Goal: Transaction & Acquisition: Obtain resource

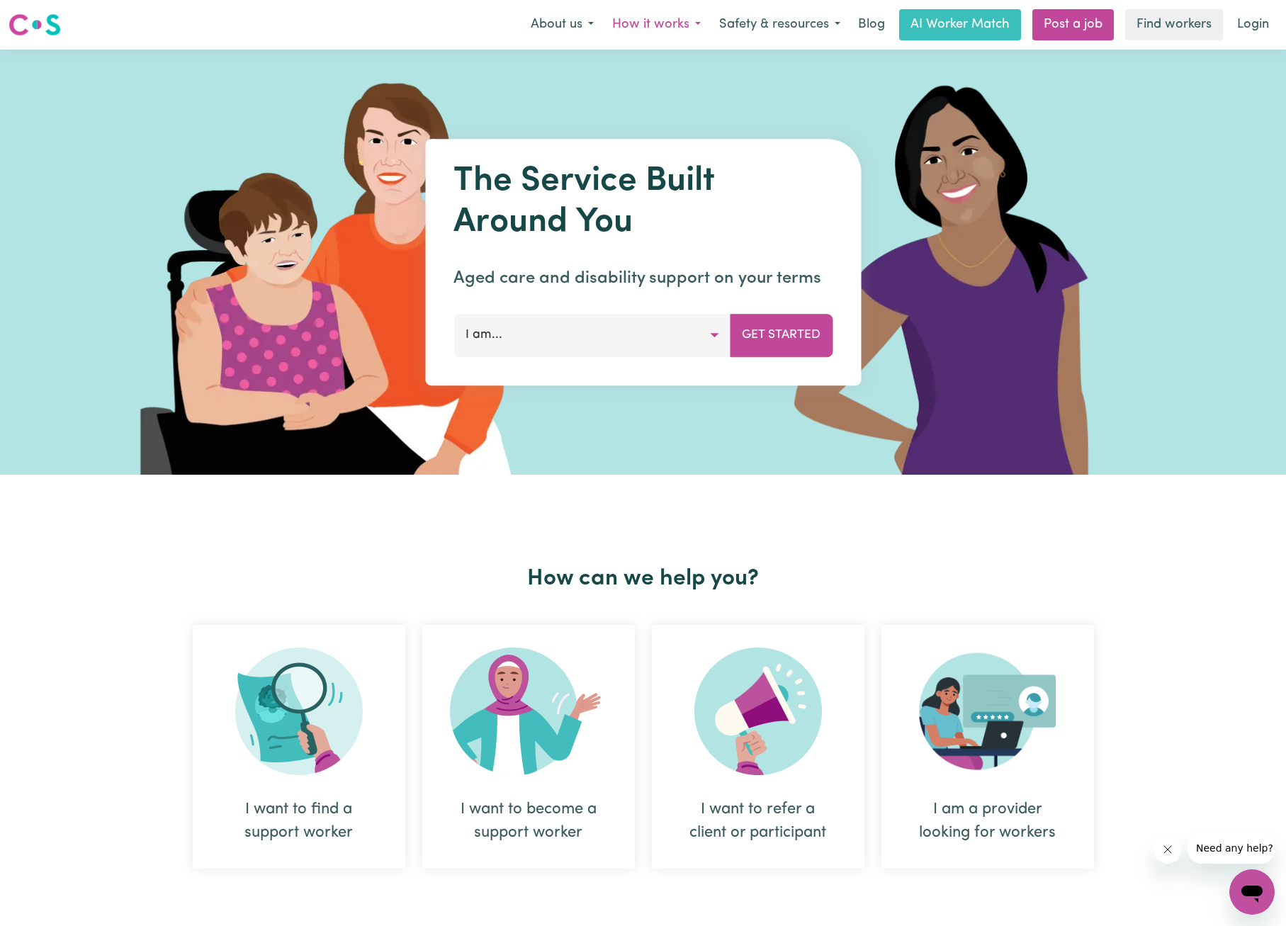
click at [633, 21] on button "How it works" at bounding box center [656, 25] width 107 height 30
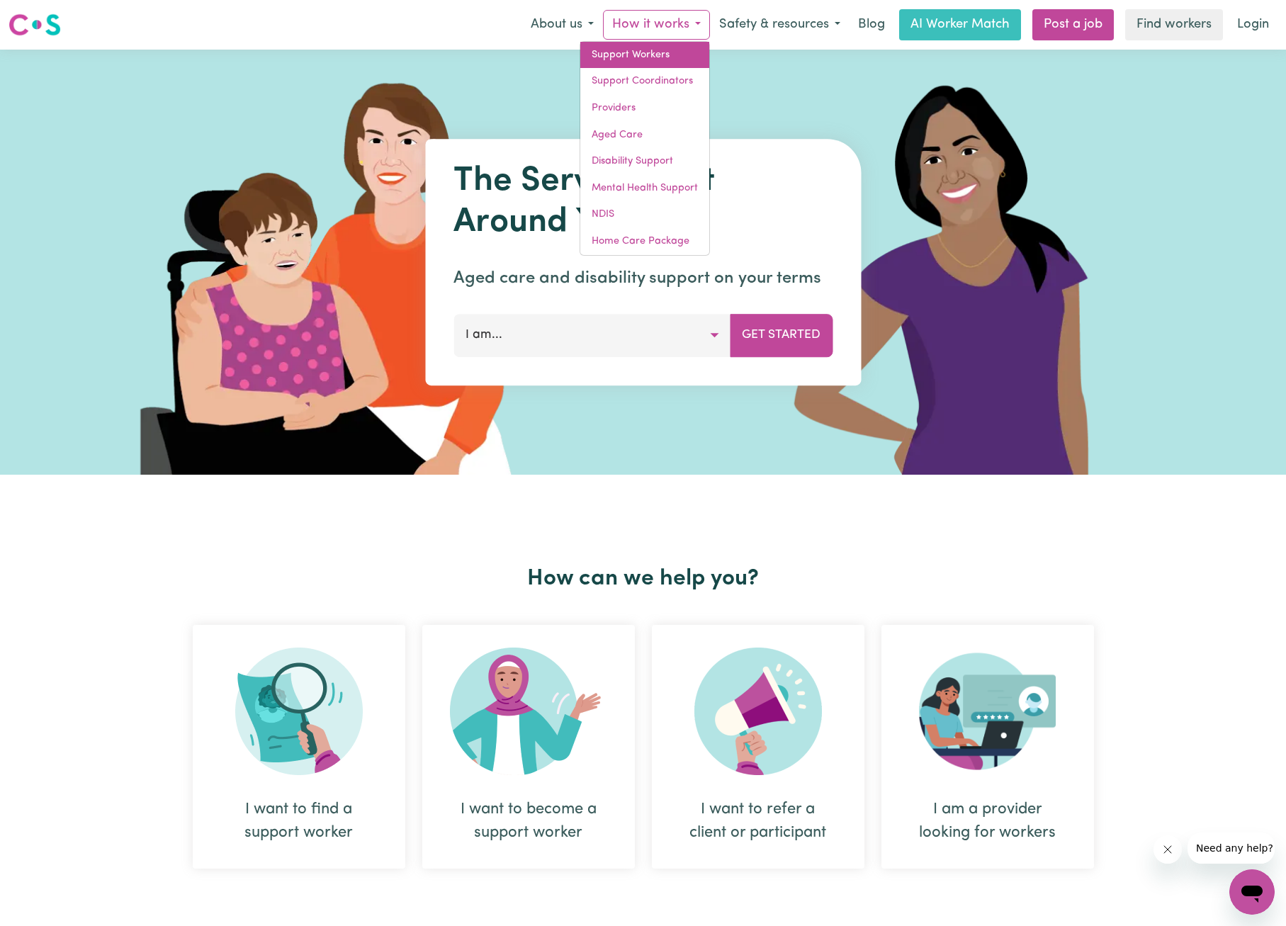
click at [631, 51] on link "Support Workers" at bounding box center [644, 55] width 129 height 27
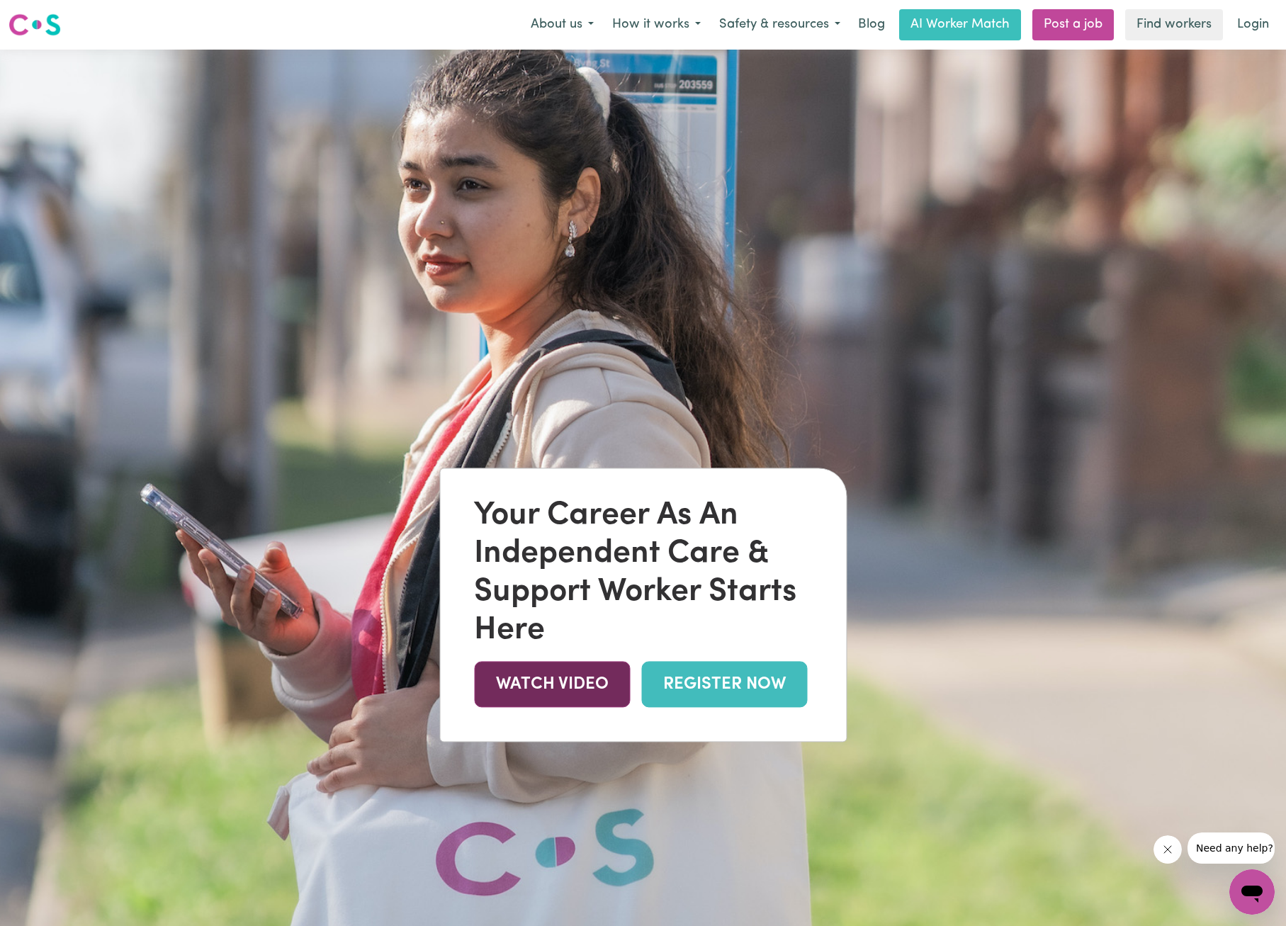
click at [549, 680] on link "WATCH VIDEO" at bounding box center [552, 685] width 156 height 46
click at [948, 30] on link "AI Worker Match" at bounding box center [960, 24] width 122 height 31
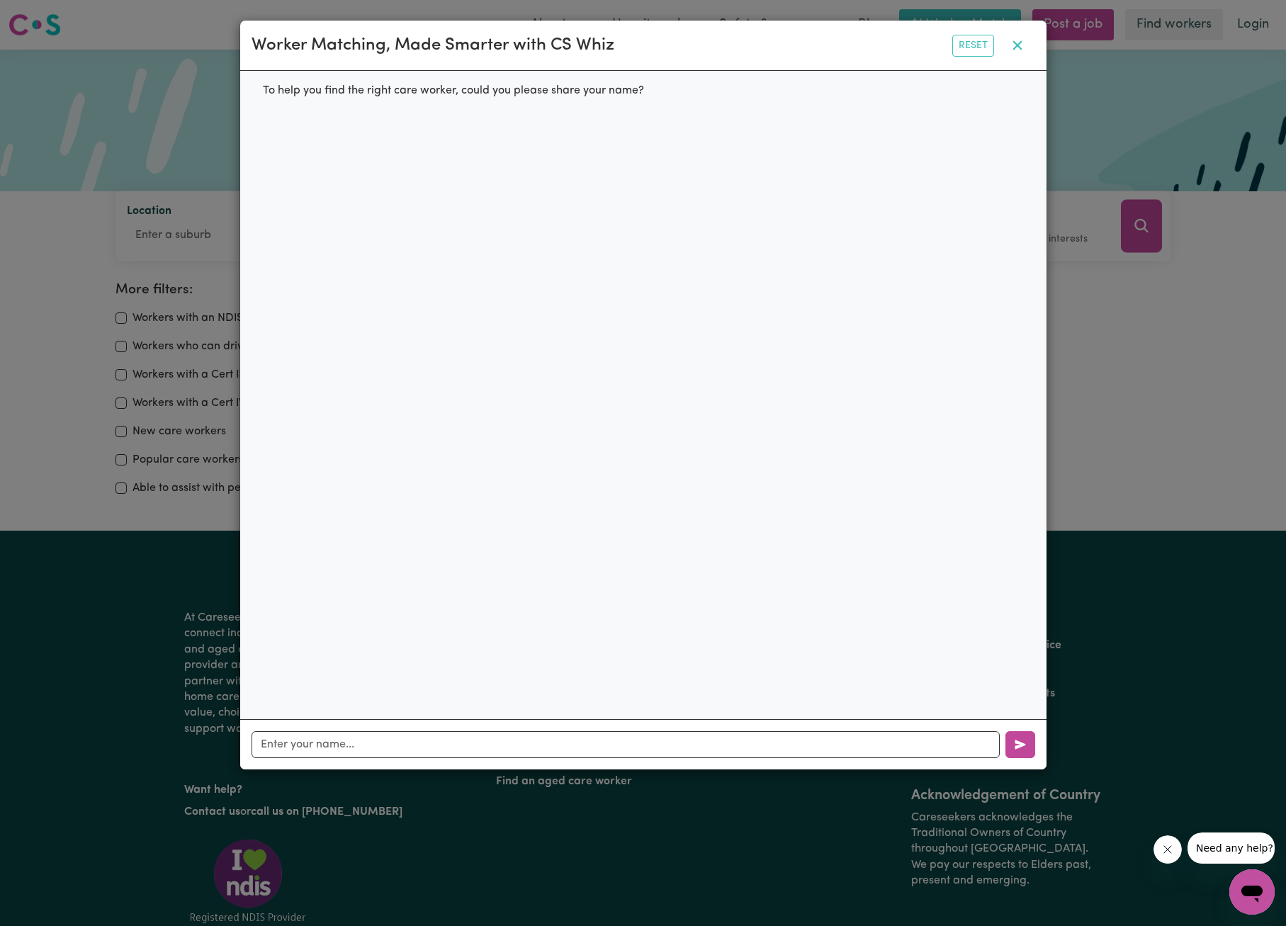
click at [1018, 50] on icon "button" at bounding box center [1017, 45] width 17 height 17
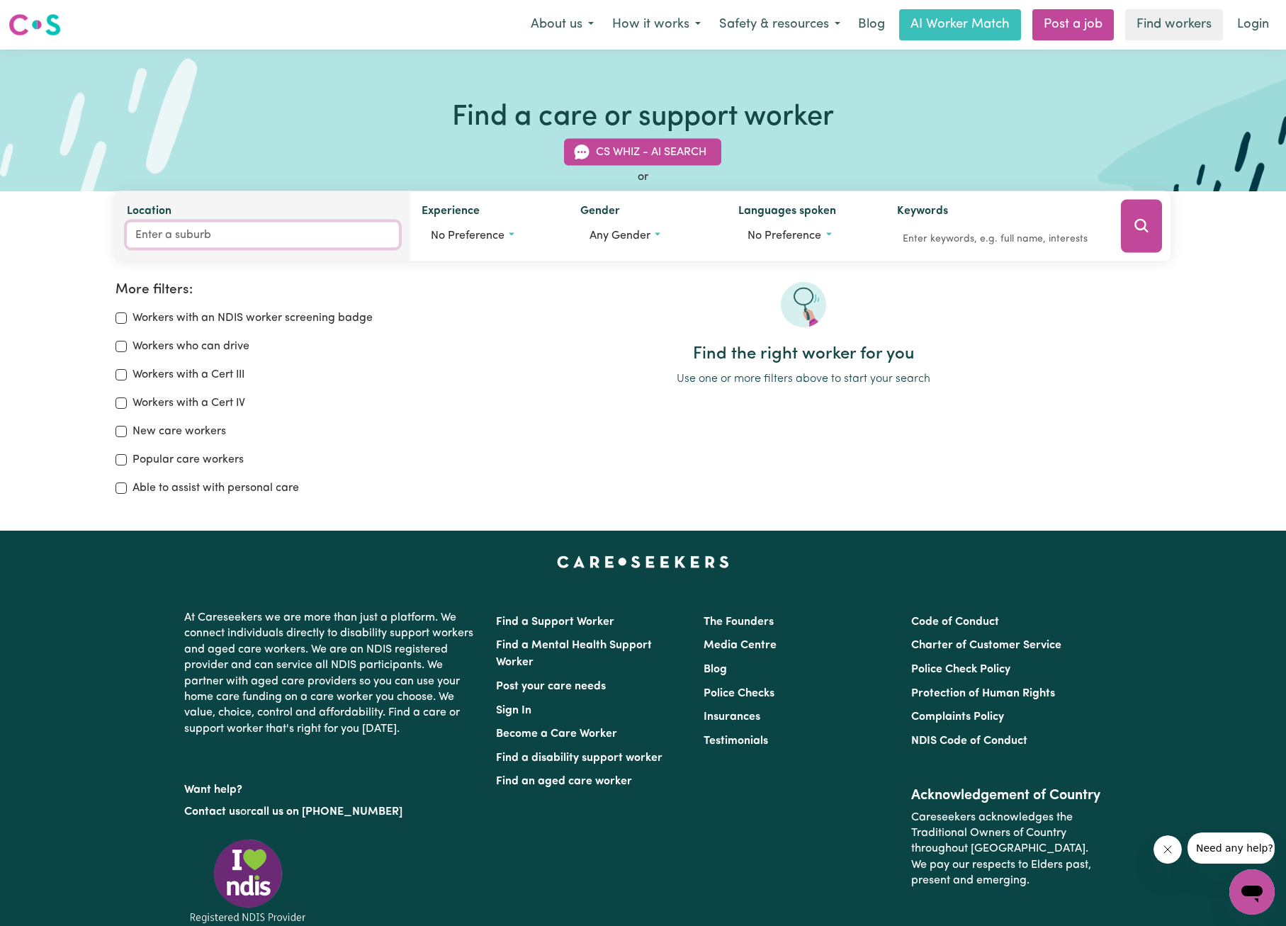
click at [269, 237] on input "Location" at bounding box center [263, 236] width 272 height 26
type input "pia"
type input "[GEOGRAPHIC_DATA], [GEOGRAPHIC_DATA], 4655"
type input "pial"
type input "pialBA, [GEOGRAPHIC_DATA], 4655"
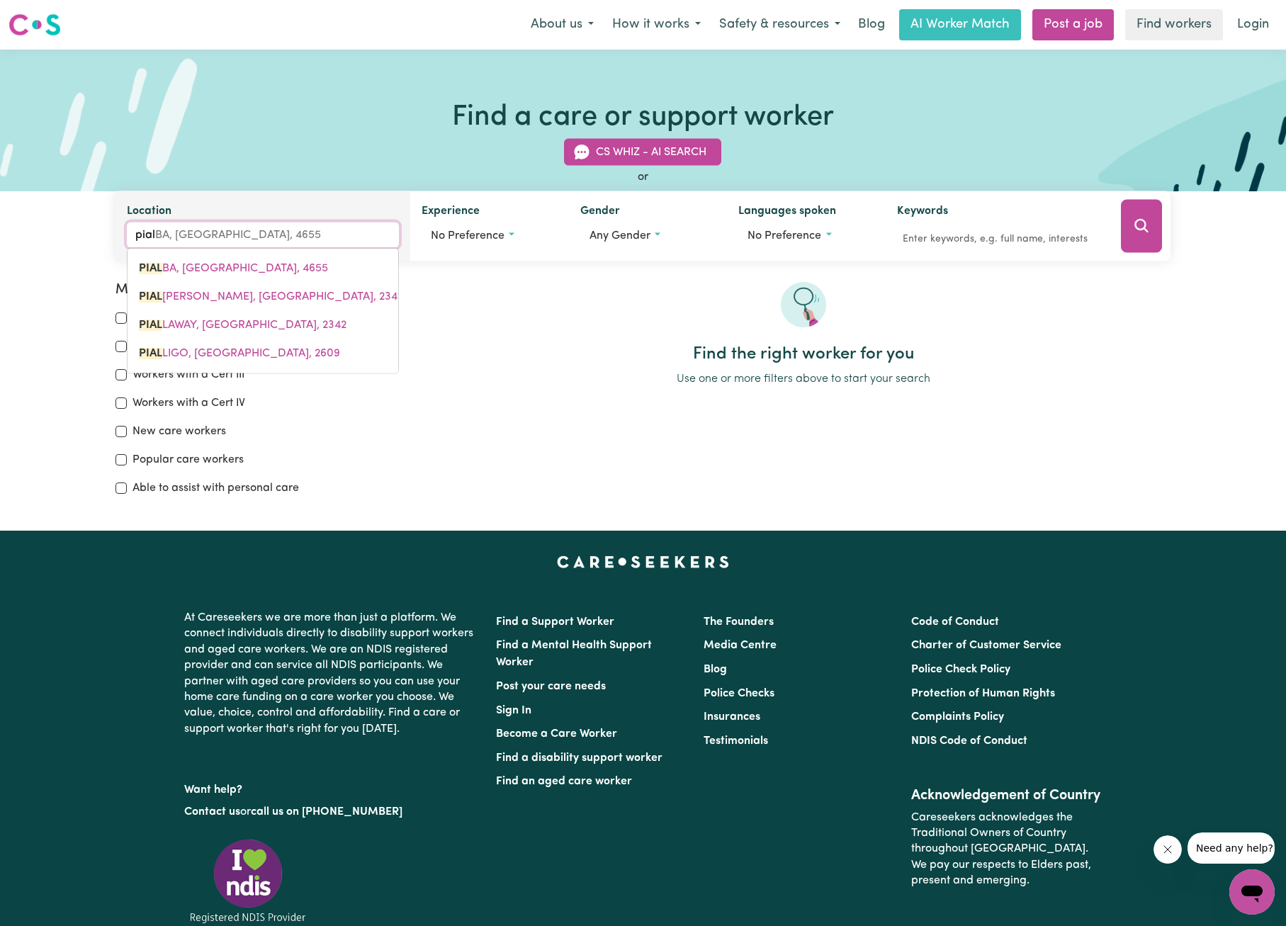
type input "pialb"
type input "pialbA, [GEOGRAPHIC_DATA], 4655"
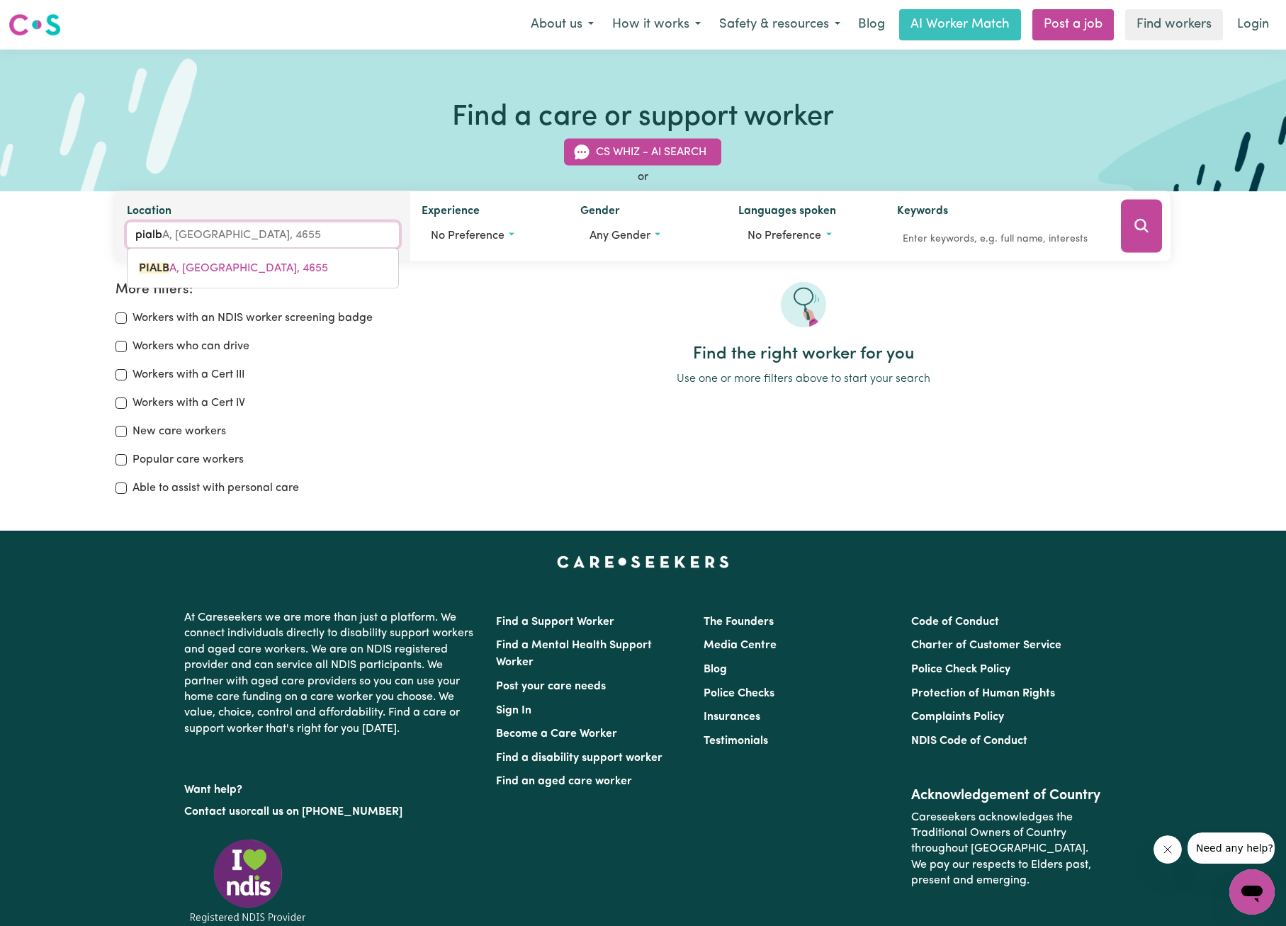
type input "pialba"
type input "pialba, [GEOGRAPHIC_DATA], 4655"
click at [279, 271] on link "[GEOGRAPHIC_DATA] , [GEOGRAPHIC_DATA], 4655" at bounding box center [263, 268] width 271 height 28
click at [439, 240] on span "No preference" at bounding box center [468, 235] width 74 height 11
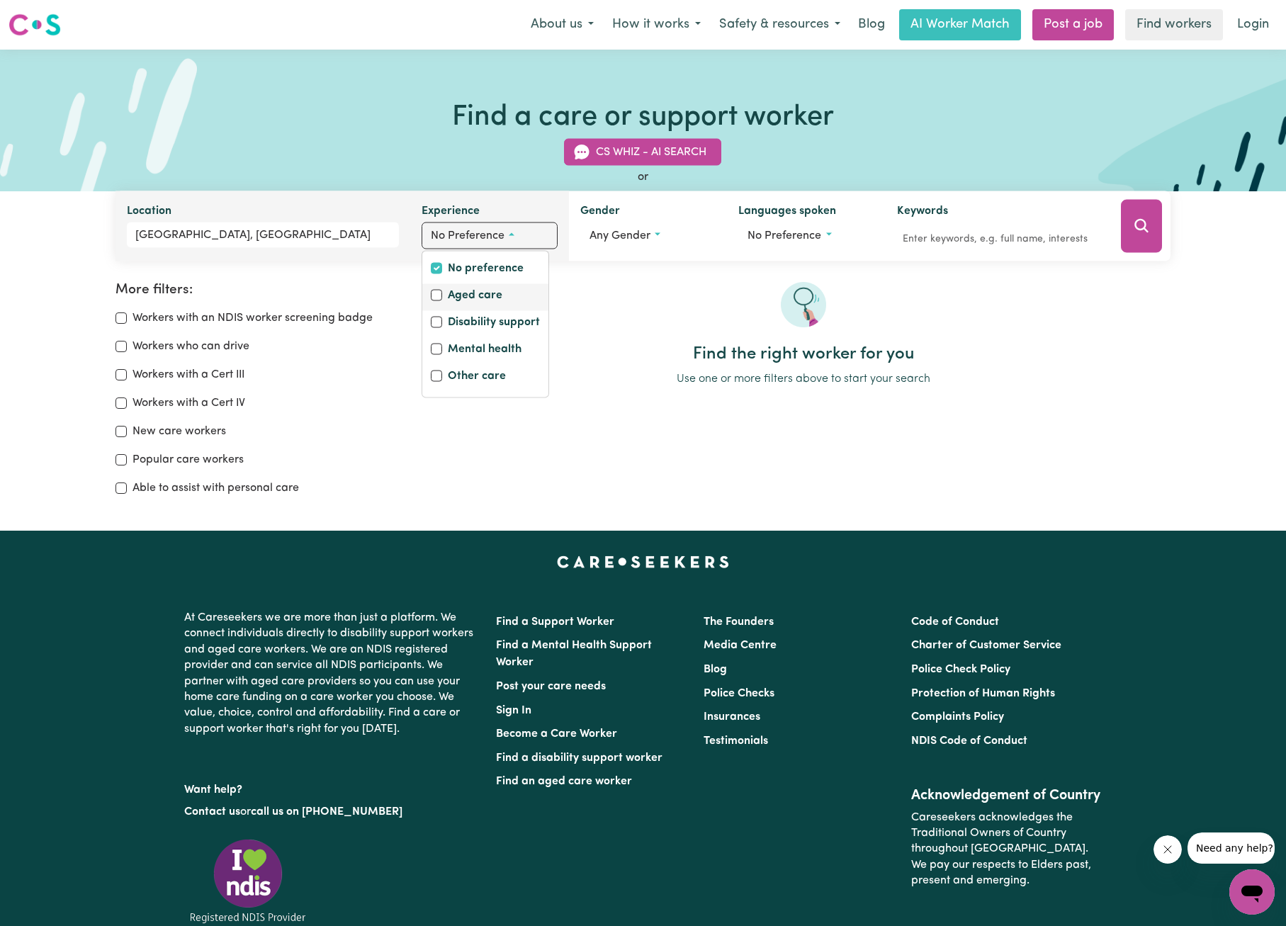
click at [436, 297] on input "Aged care" at bounding box center [436, 295] width 11 height 11
checkbox input "true"
click at [606, 308] on div at bounding box center [804, 313] width 734 height 62
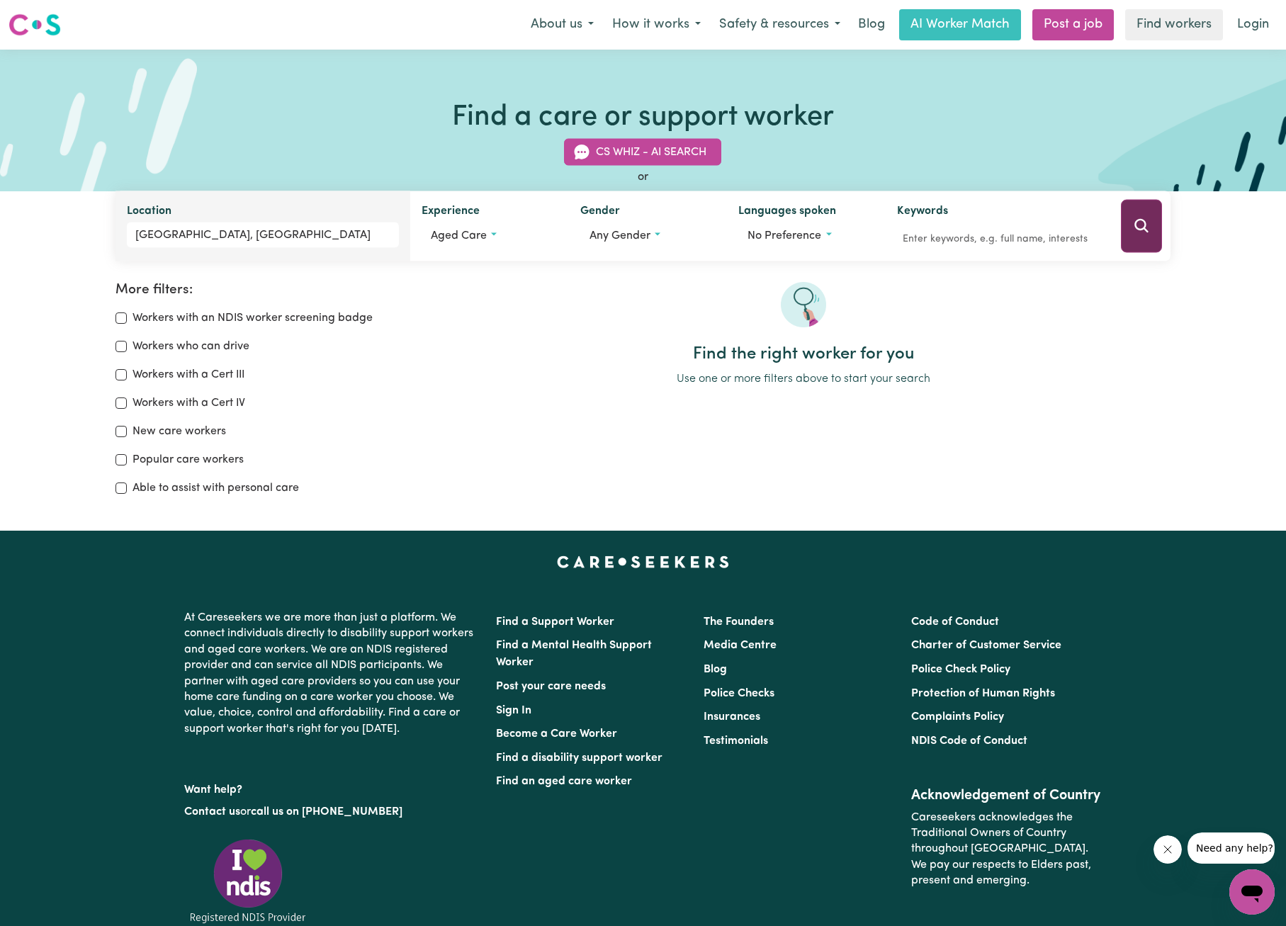
click at [1142, 229] on icon "Search" at bounding box center [1141, 225] width 13 height 13
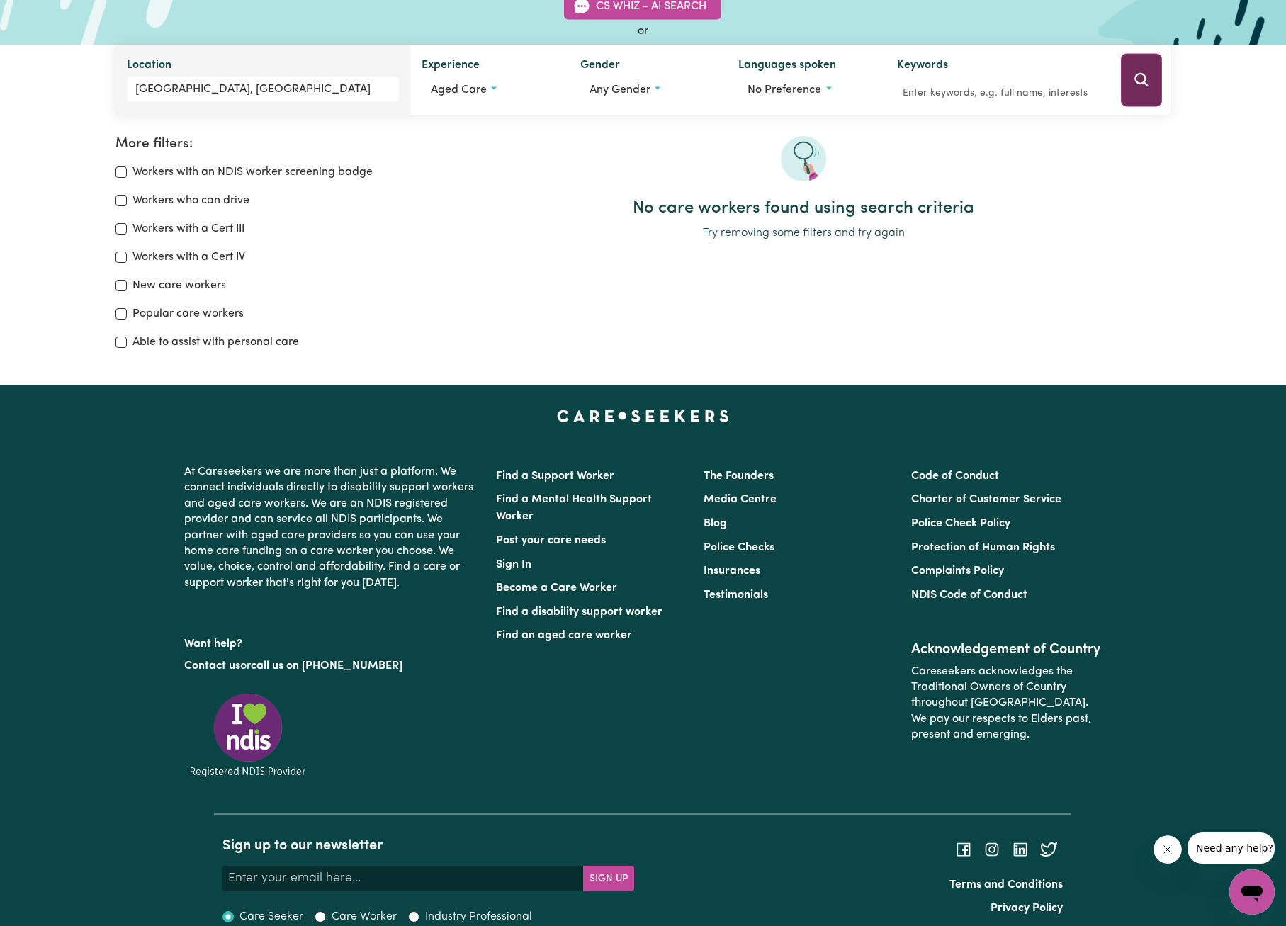
scroll to position [166, 0]
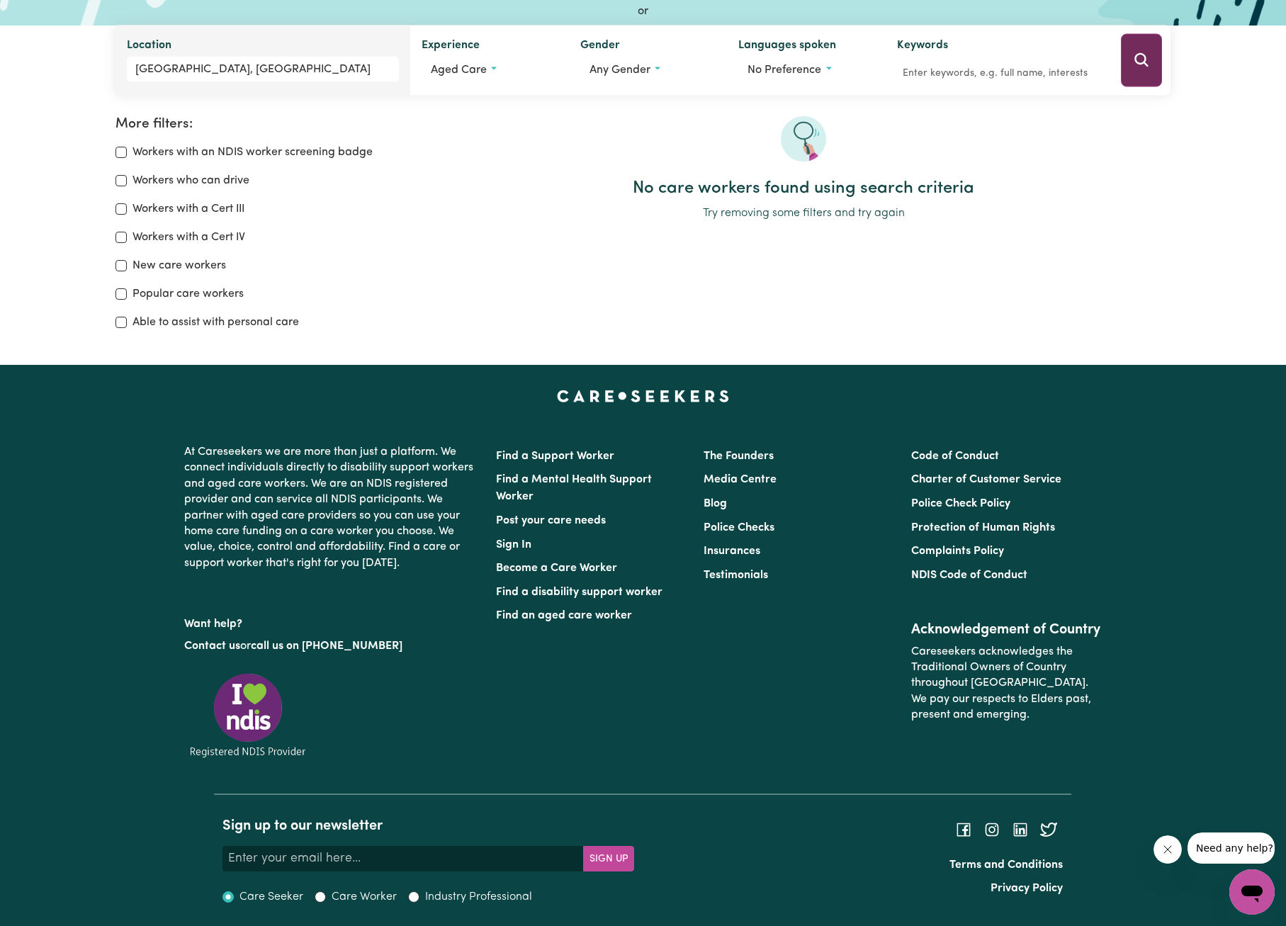
click at [1145, 67] on icon "Search" at bounding box center [1141, 60] width 17 height 17
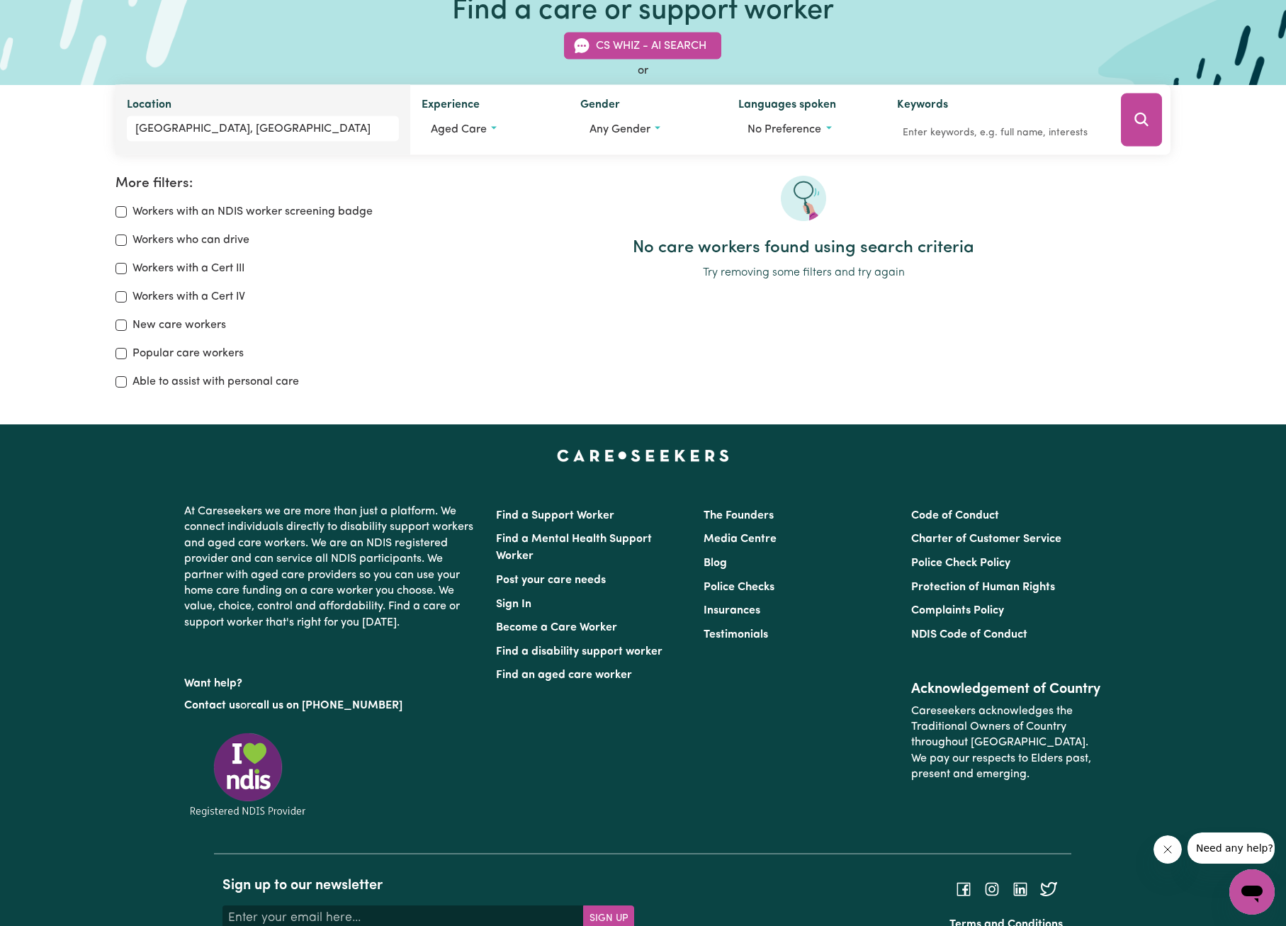
scroll to position [0, 0]
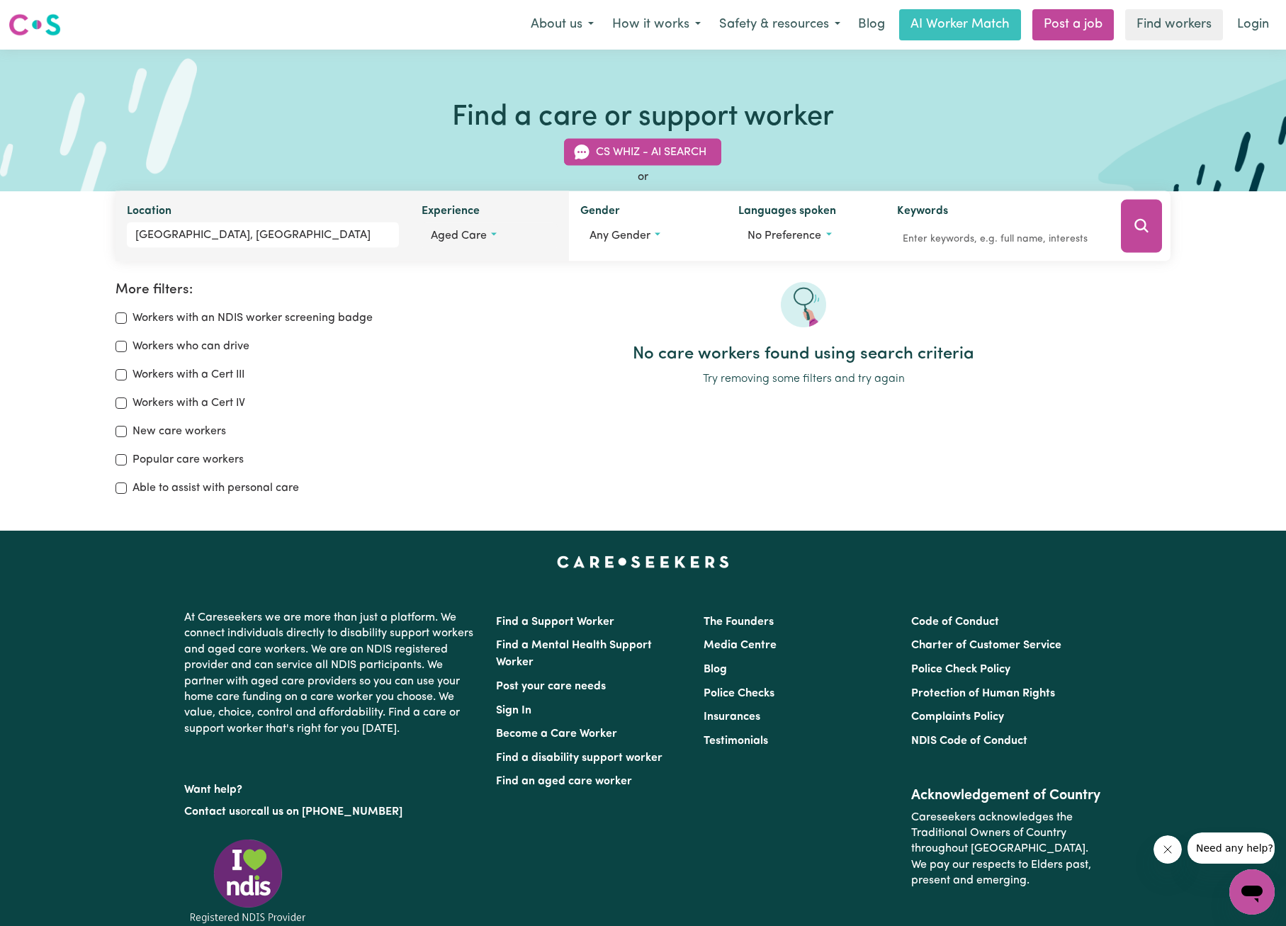
click at [488, 231] on button "Aged care" at bounding box center [490, 236] width 136 height 27
click at [437, 267] on input "No preference" at bounding box center [436, 268] width 11 height 11
checkbox input "true"
checkbox input "false"
click at [931, 318] on div at bounding box center [804, 313] width 734 height 62
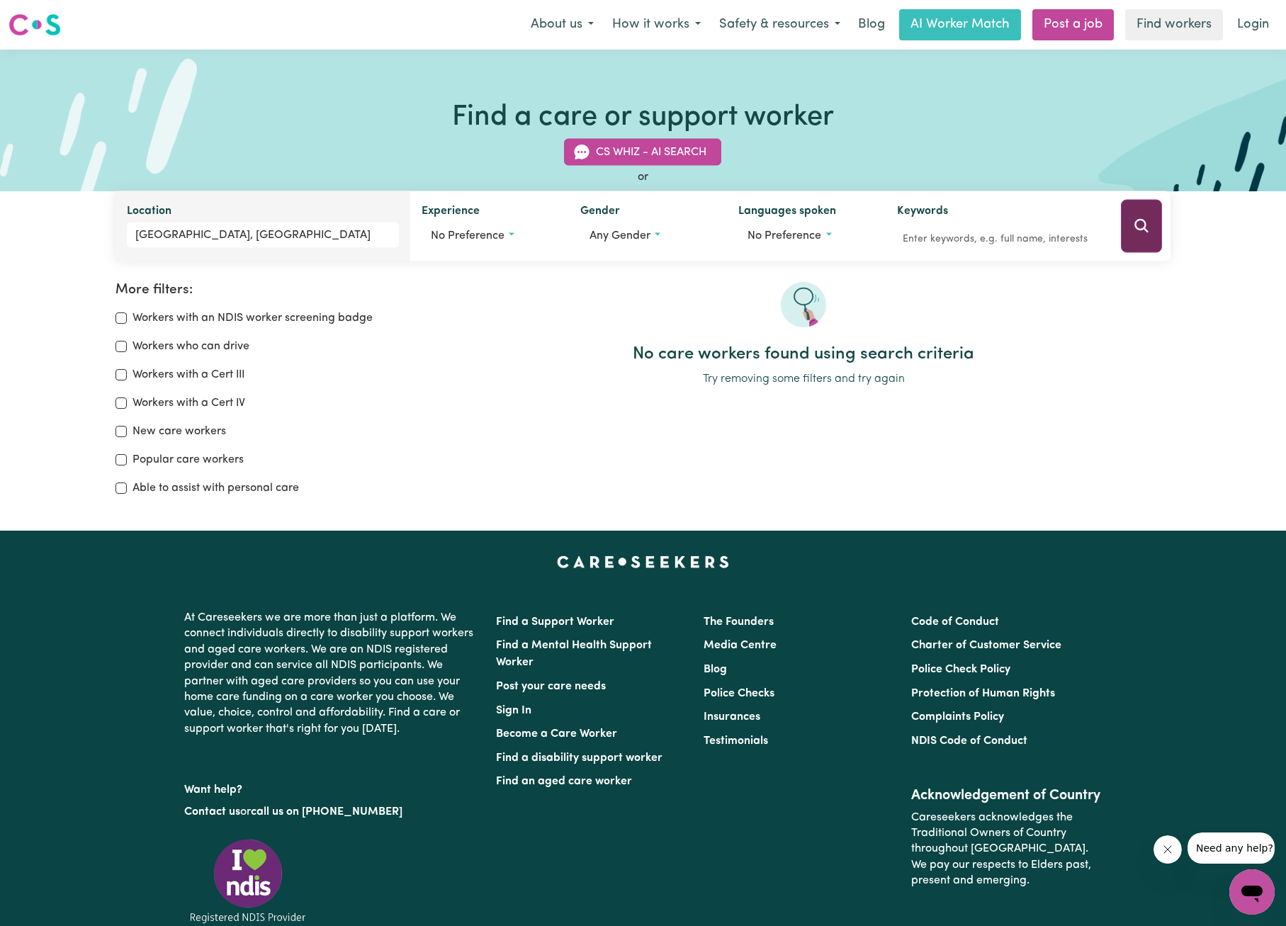
click at [1138, 223] on icon "Search" at bounding box center [1141, 226] width 17 height 17
type input "[GEOGRAPHIC_DATA], [GEOGRAPHIC_DATA], 4655"
click at [237, 230] on input "[GEOGRAPHIC_DATA], [GEOGRAPHIC_DATA]" at bounding box center [263, 236] width 272 height 26
type input "PIALBA, [GEOGRAPHIC_DATA]"
type input "d"
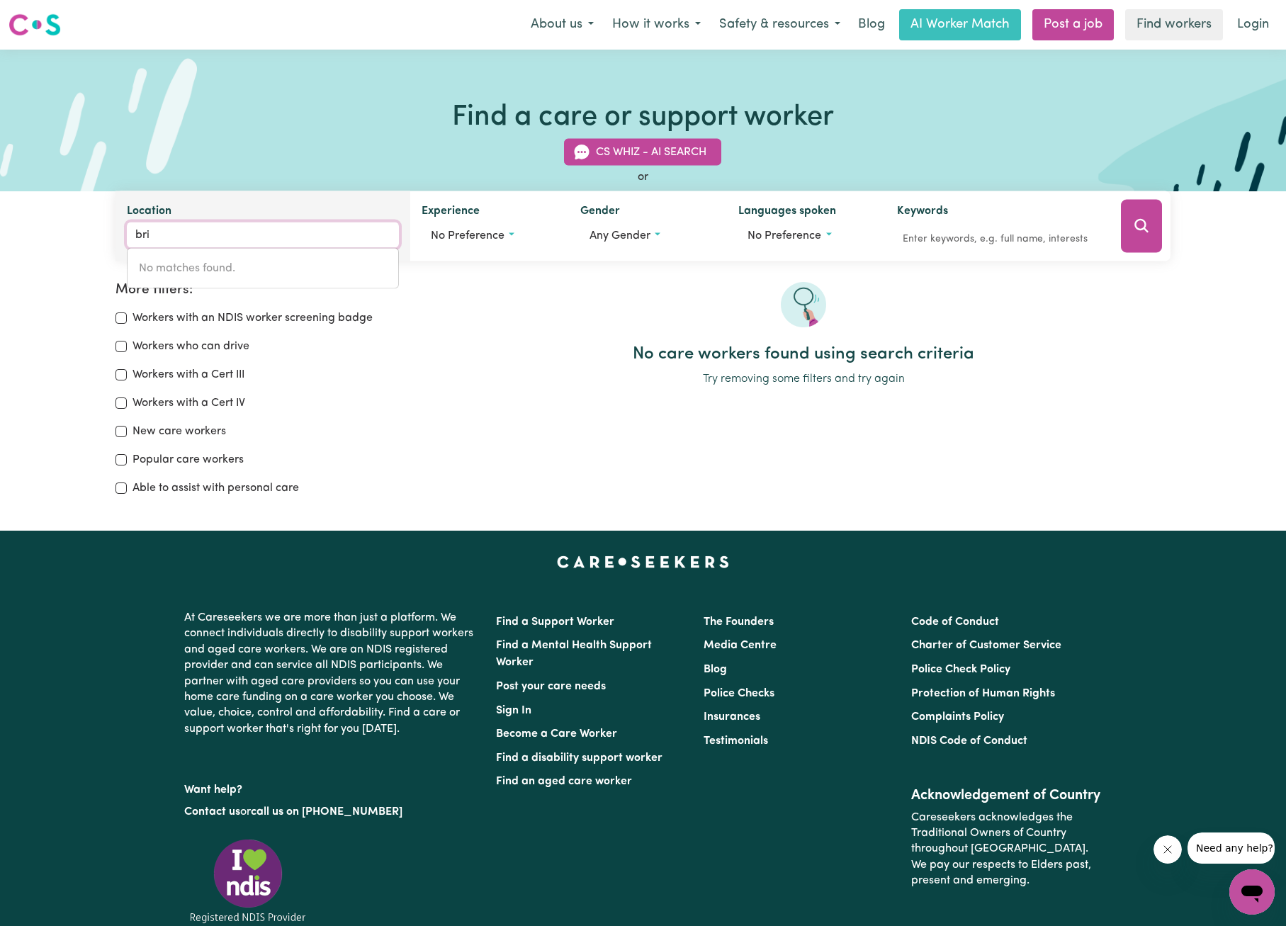
type input "bris"
type input "[GEOGRAPHIC_DATA], [GEOGRAPHIC_DATA], 4000"
type input "brisb"
type input "brisbANE [GEOGRAPHIC_DATA], [GEOGRAPHIC_DATA], 4000"
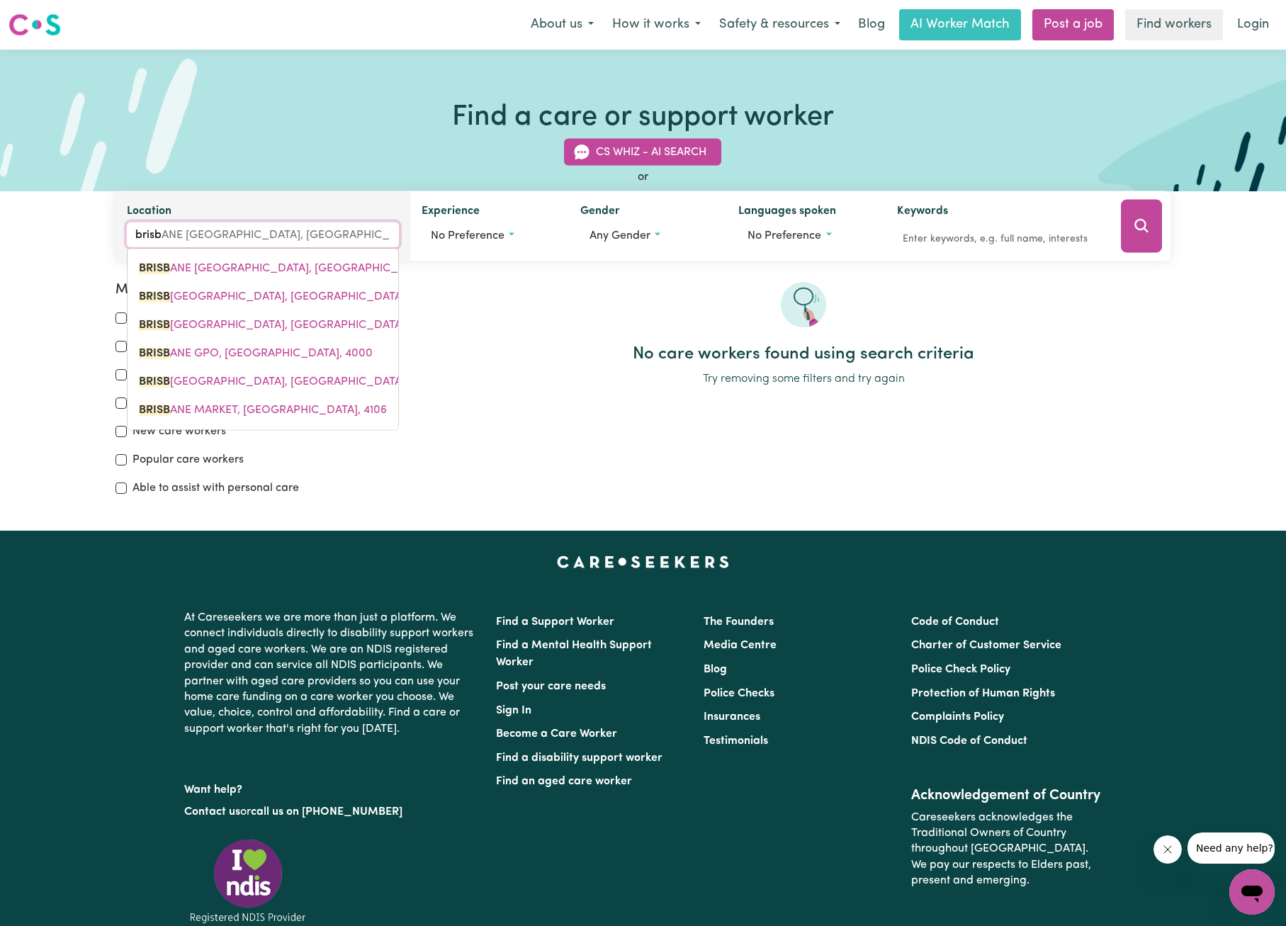
type input "brisba"
type input "brisbaNE [GEOGRAPHIC_DATA], [GEOGRAPHIC_DATA], 4000"
type input "brisban"
type input "[GEOGRAPHIC_DATA], [GEOGRAPHIC_DATA], 4000"
type input "[GEOGRAPHIC_DATA]"
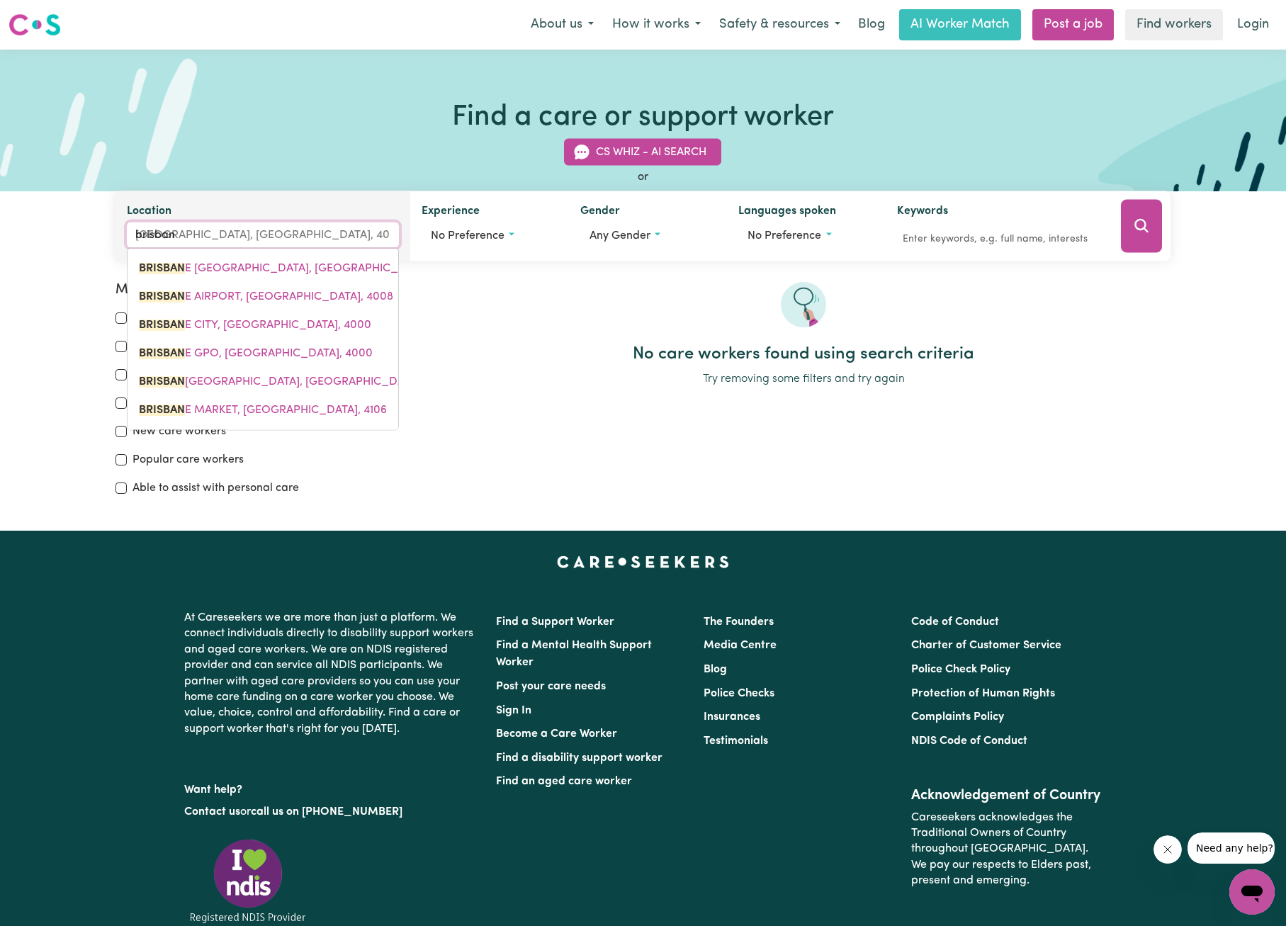
type input "[GEOGRAPHIC_DATA], [GEOGRAPHIC_DATA], 4000"
type input "[GEOGRAPHIC_DATA]"
type input "[GEOGRAPHIC_DATA], [GEOGRAPHIC_DATA], 4000"
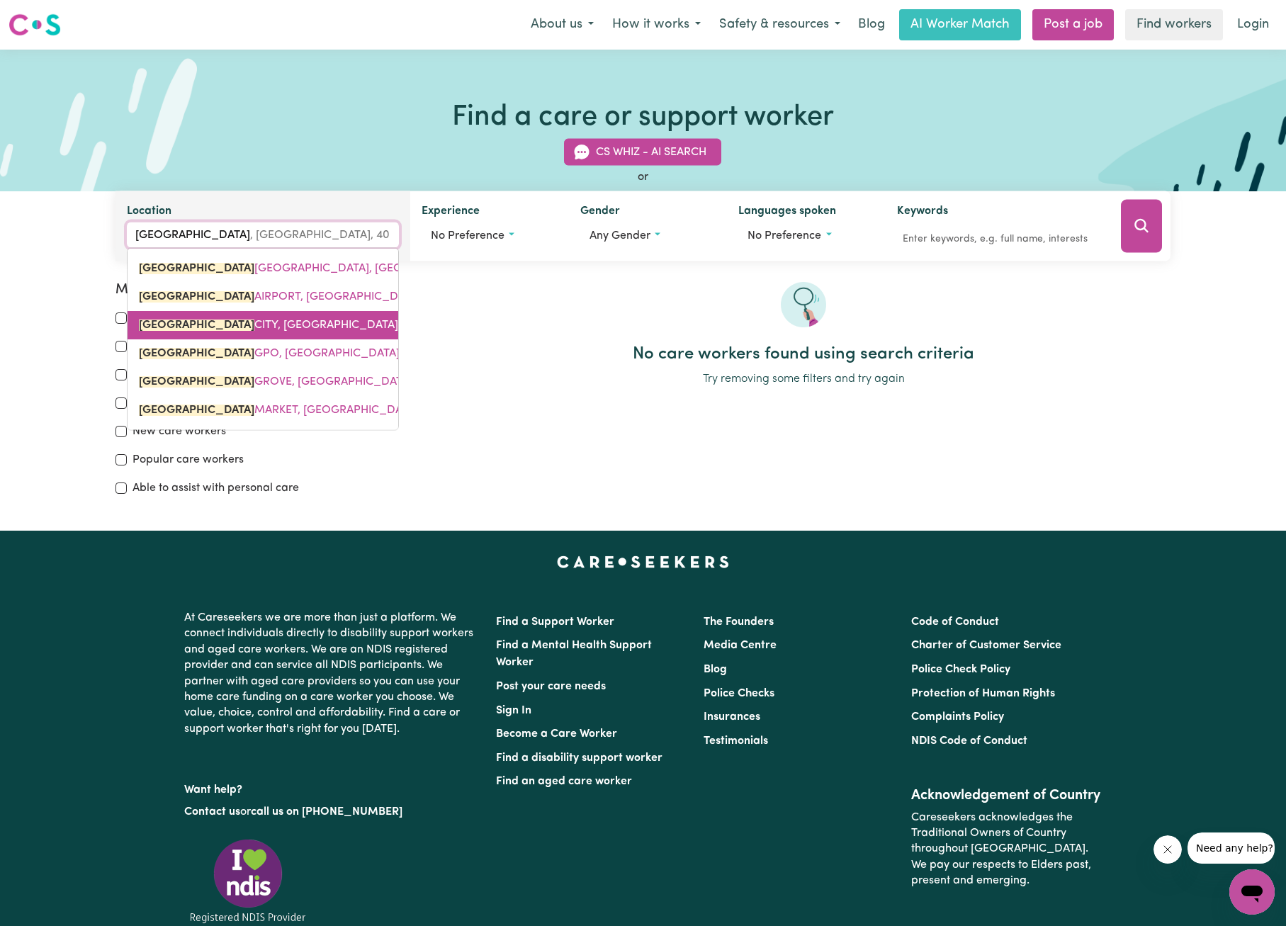
drag, startPoint x: 237, startPoint y: 230, endPoint x: 251, endPoint y: 330, distance: 101.5
click at [251, 330] on span "[GEOGRAPHIC_DATA], [GEOGRAPHIC_DATA], 4000" at bounding box center [285, 325] width 293 height 11
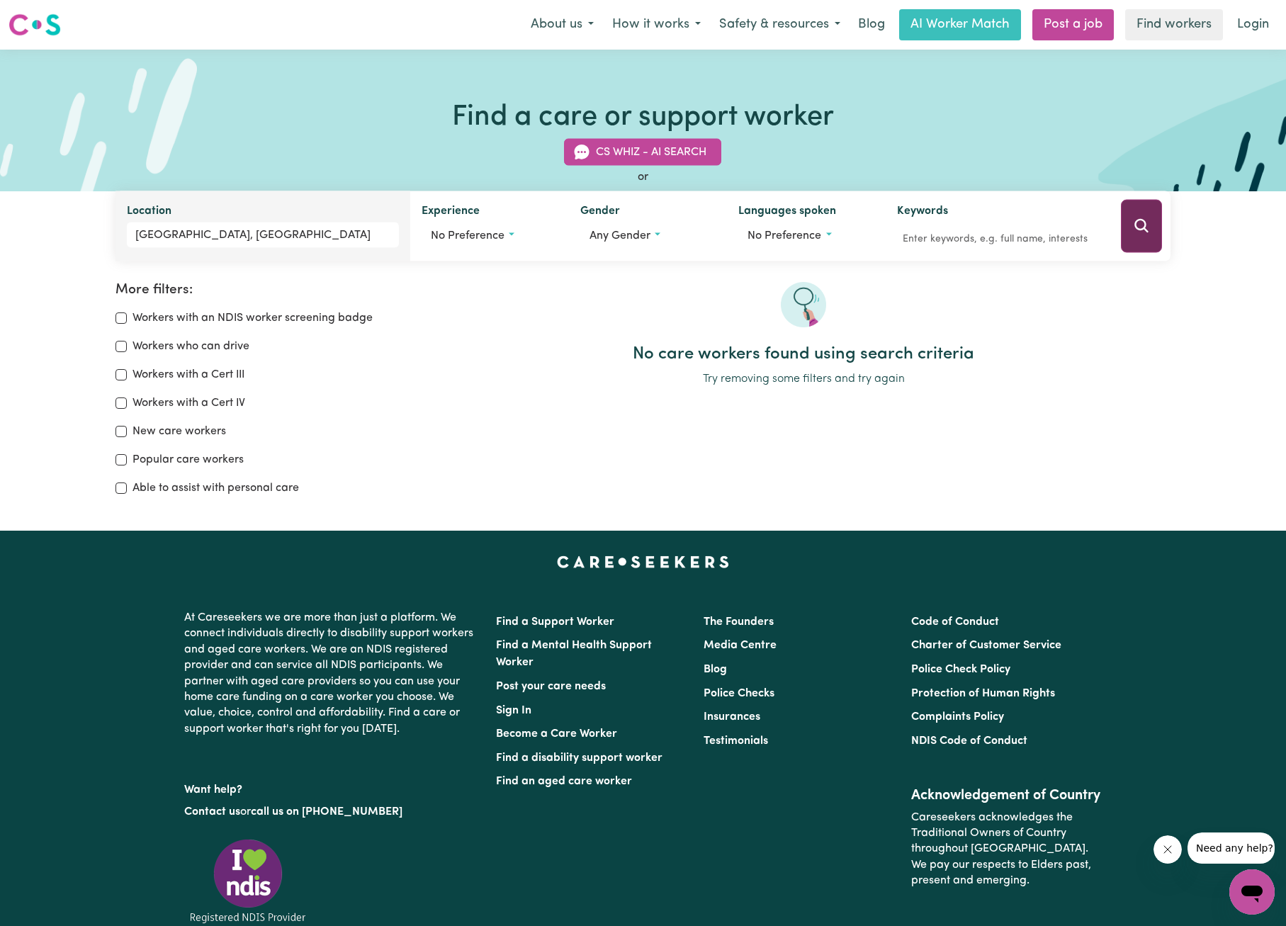
click at [1132, 233] on button "Search" at bounding box center [1141, 226] width 41 height 53
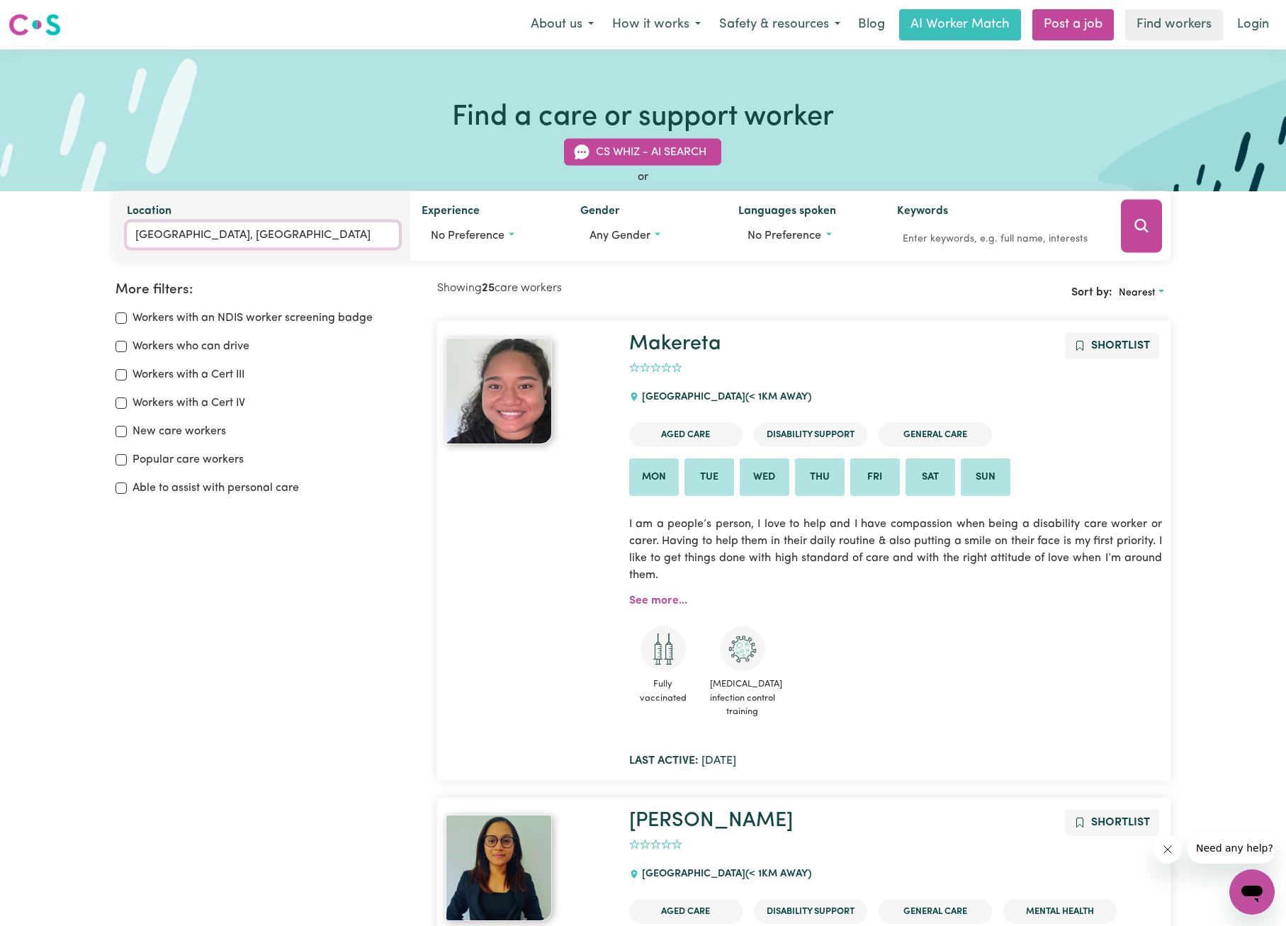
click at [305, 235] on input "[GEOGRAPHIC_DATA], [GEOGRAPHIC_DATA]" at bounding box center [263, 236] width 272 height 26
type input "B"
type input "mar"
type input "marAGLE, [GEOGRAPHIC_DATA], 2653"
type input "[PERSON_NAME]"
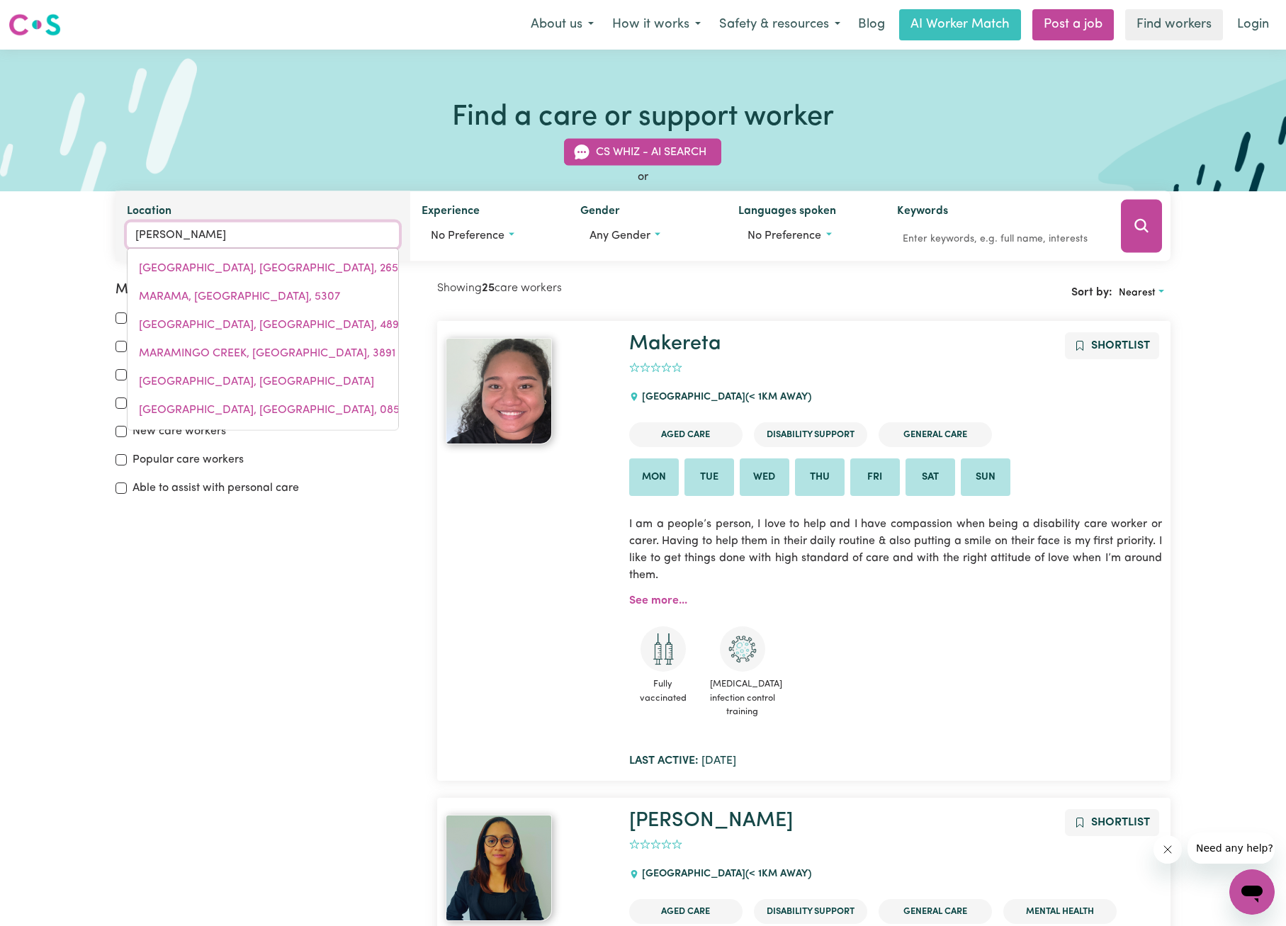
type input "[GEOGRAPHIC_DATA], [GEOGRAPHIC_DATA], 4650"
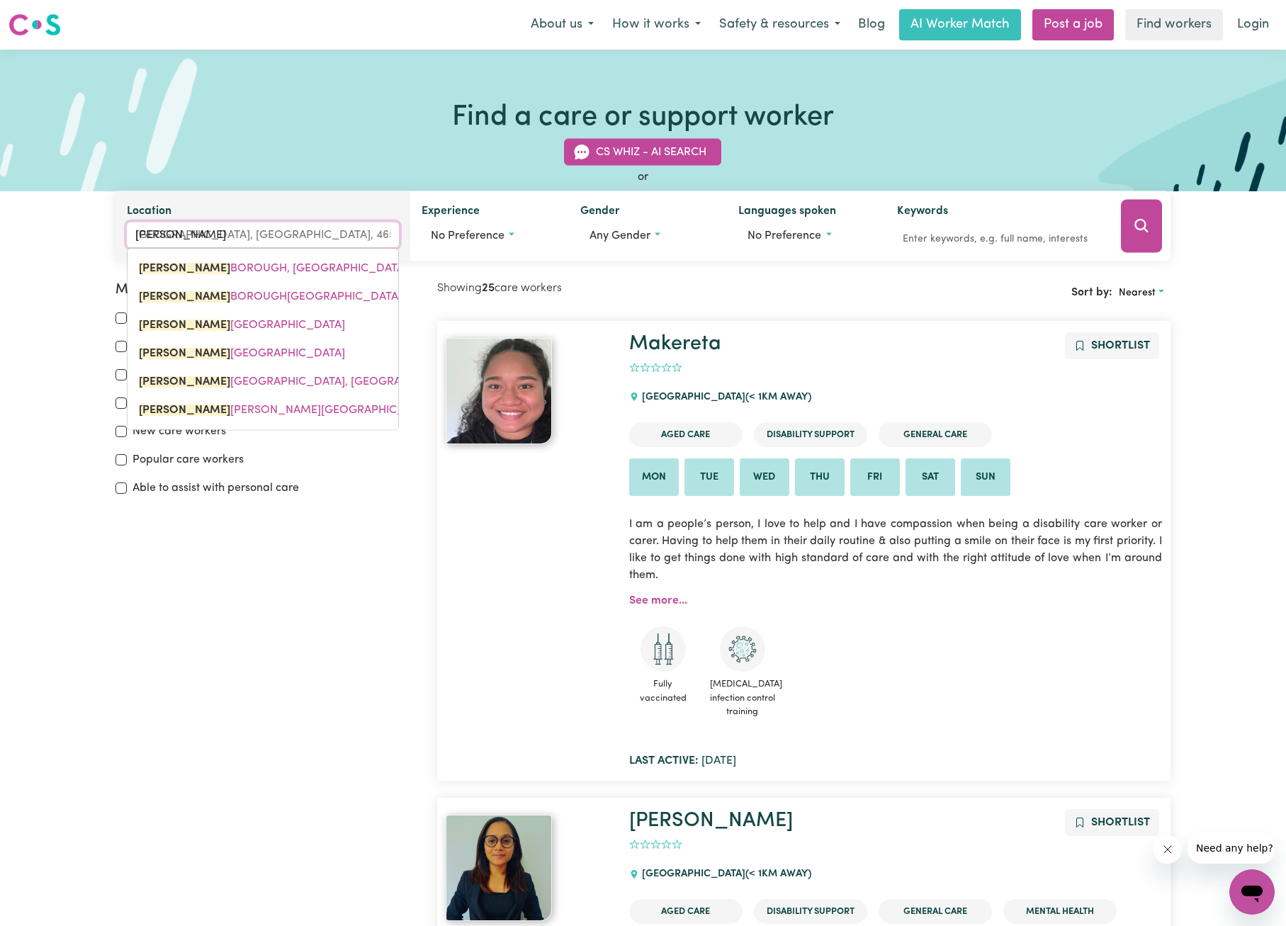
type input "[PERSON_NAME]"
type input "[GEOGRAPHIC_DATA], [GEOGRAPHIC_DATA], 4650"
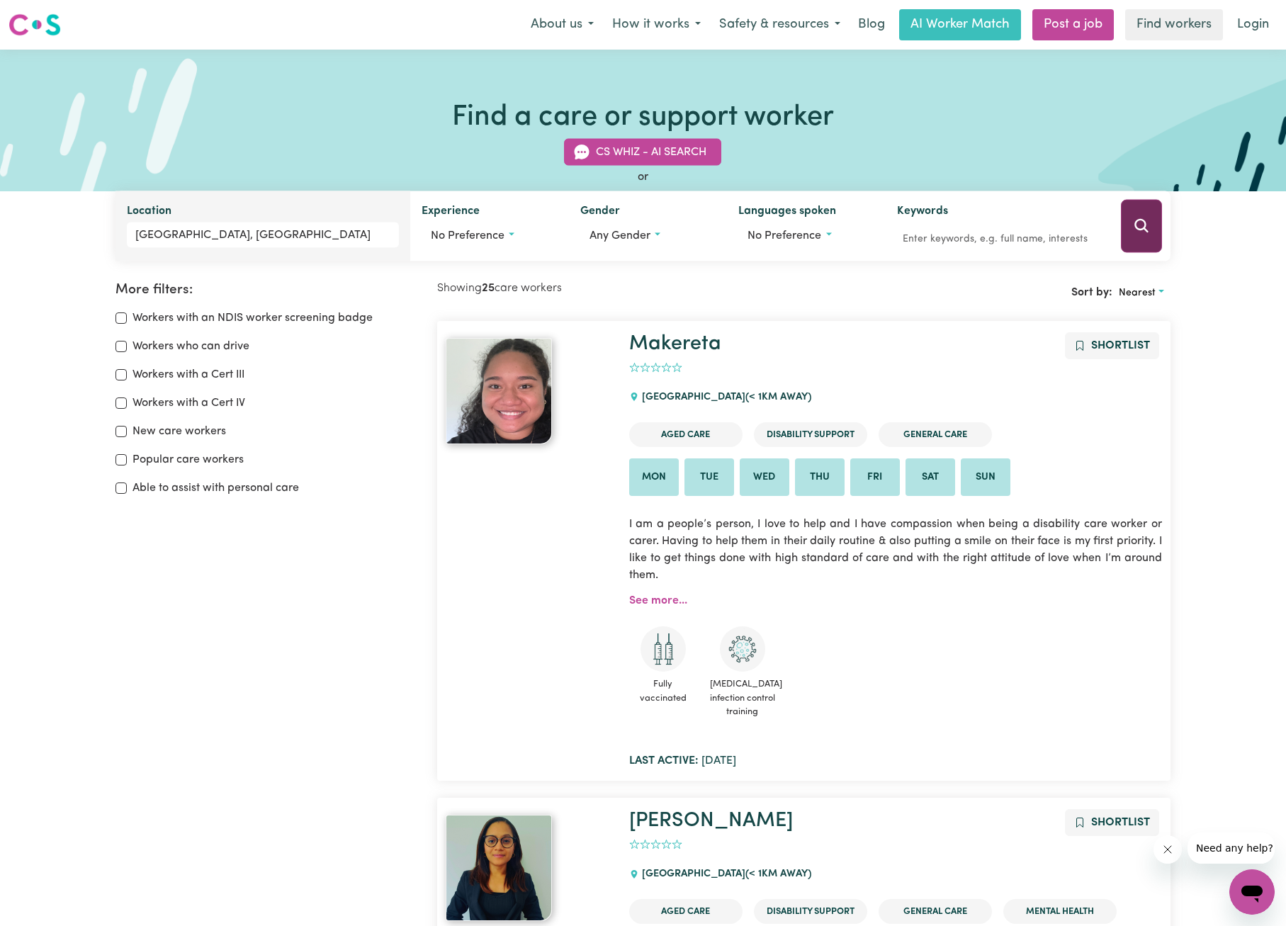
click at [1144, 218] on icon "Search" at bounding box center [1141, 226] width 17 height 17
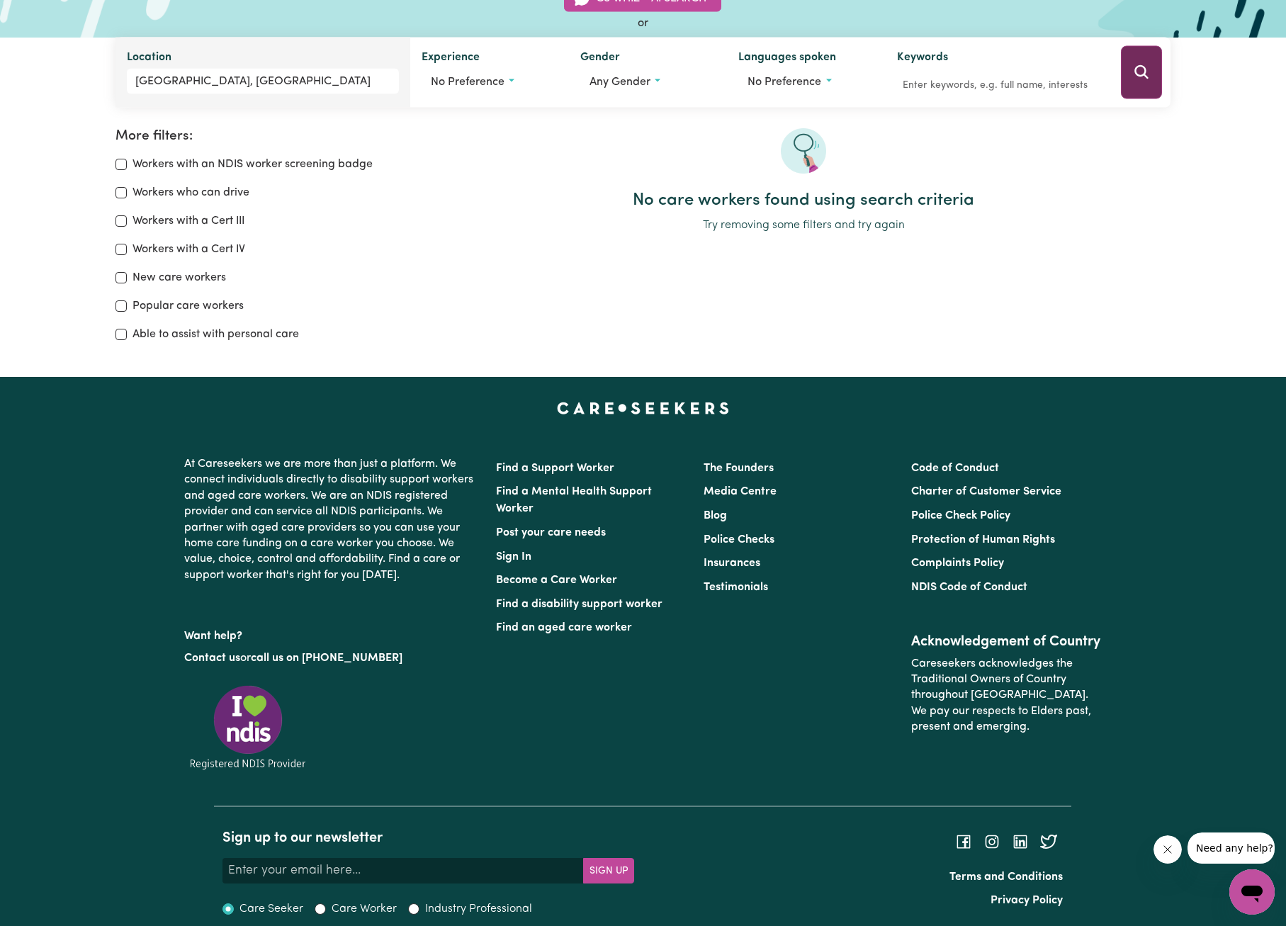
scroll to position [166, 0]
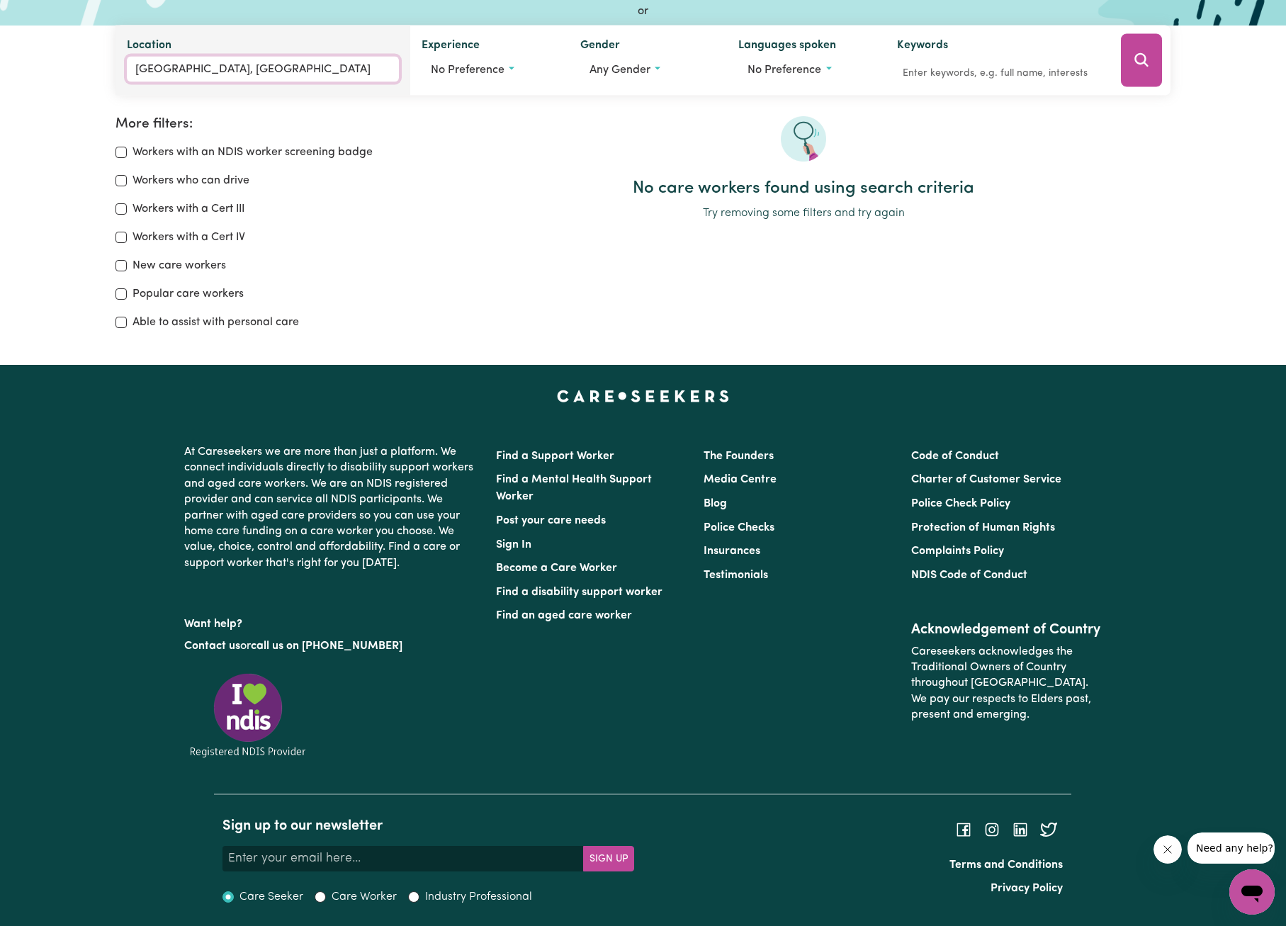
type input "[GEOGRAPHIC_DATA], [GEOGRAPHIC_DATA], 4650"
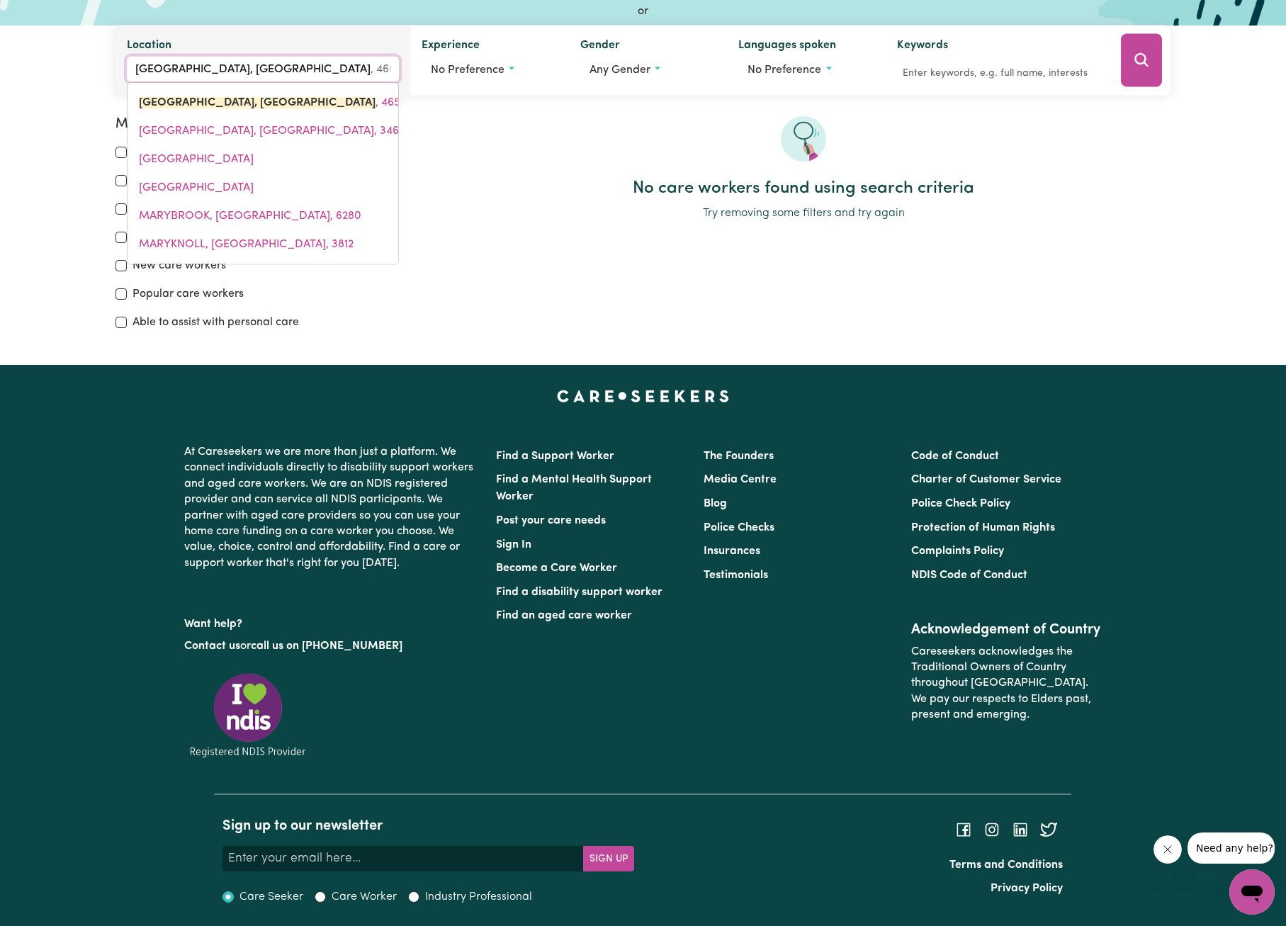
click at [311, 71] on input "[GEOGRAPHIC_DATA], [GEOGRAPHIC_DATA]" at bounding box center [263, 70] width 272 height 26
click at [336, 65] on input "[GEOGRAPHIC_DATA], [GEOGRAPHIC_DATA]" at bounding box center [263, 70] width 272 height 26
drag, startPoint x: 336, startPoint y: 65, endPoint x: 144, endPoint y: 57, distance: 192.3
click at [144, 57] on input "[GEOGRAPHIC_DATA], [GEOGRAPHIC_DATA]" at bounding box center [263, 70] width 272 height 26
